Goal: Information Seeking & Learning: Learn about a topic

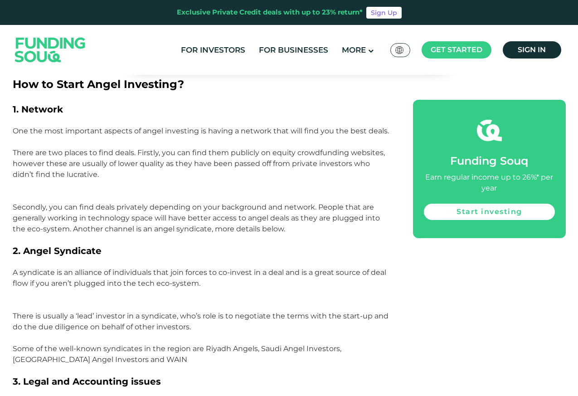
scroll to position [653, 0]
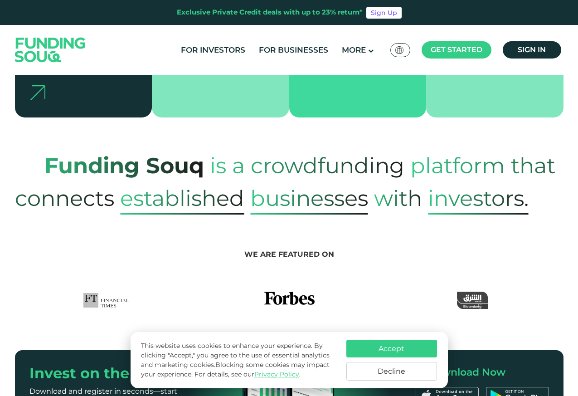
scroll to position [327, 0]
